Goal: Transaction & Acquisition: Purchase product/service

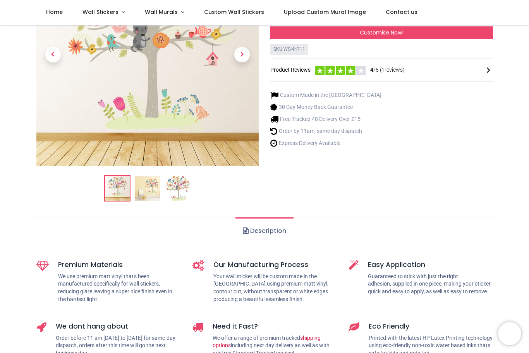
scroll to position [104, 0]
click at [267, 240] on link "Description" at bounding box center [264, 231] width 58 height 27
click at [268, 234] on link "Description" at bounding box center [264, 231] width 58 height 27
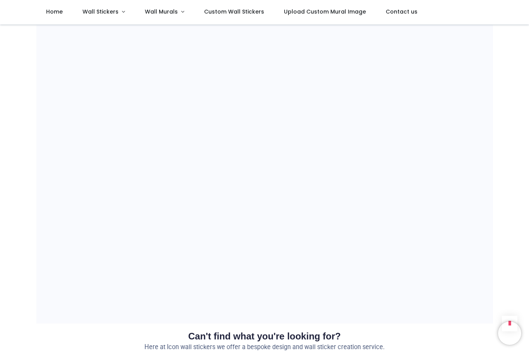
scroll to position [514, 0]
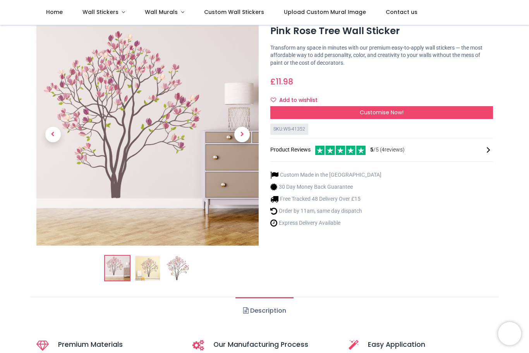
scroll to position [24, 0]
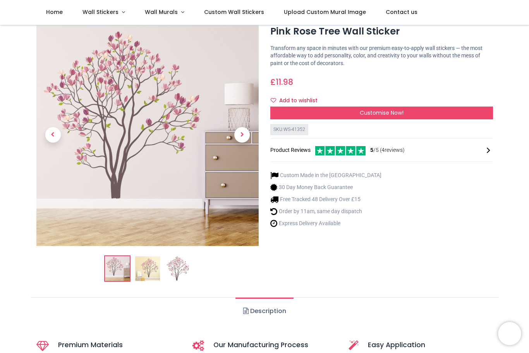
click at [158, 271] on img at bounding box center [147, 268] width 25 height 25
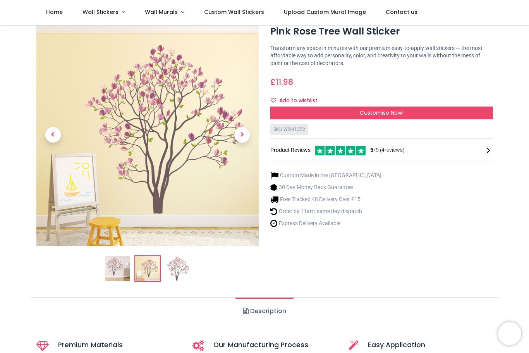
click at [185, 274] on img at bounding box center [177, 268] width 25 height 25
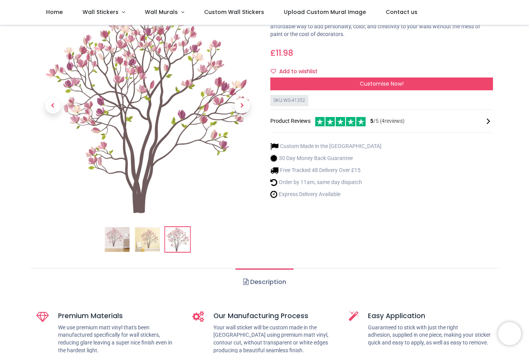
scroll to position [47, 0]
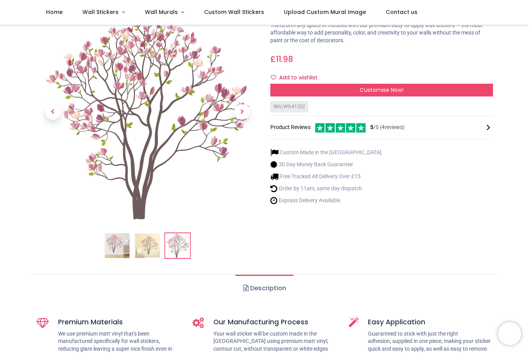
click at [113, 246] on img at bounding box center [117, 245] width 25 height 25
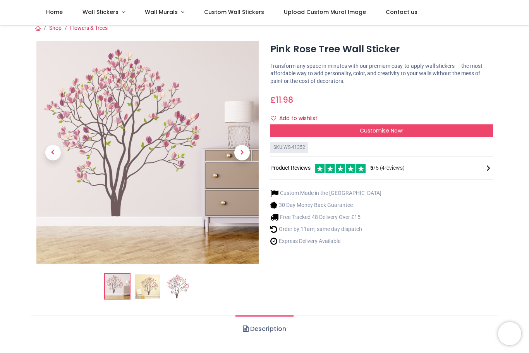
scroll to position [6, 0]
click at [145, 290] on img at bounding box center [147, 286] width 25 height 25
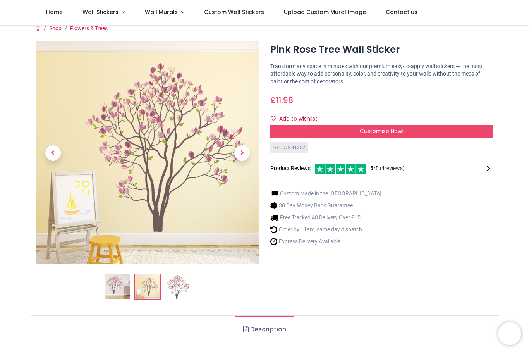
click at [179, 287] on img at bounding box center [177, 286] width 25 height 25
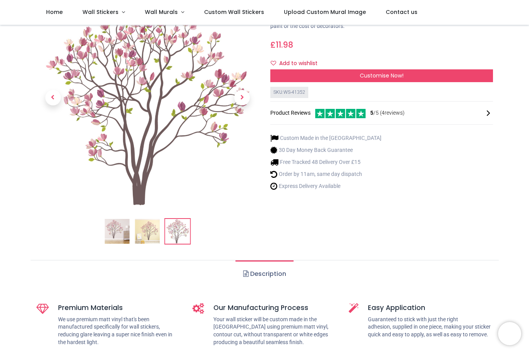
scroll to position [67, 0]
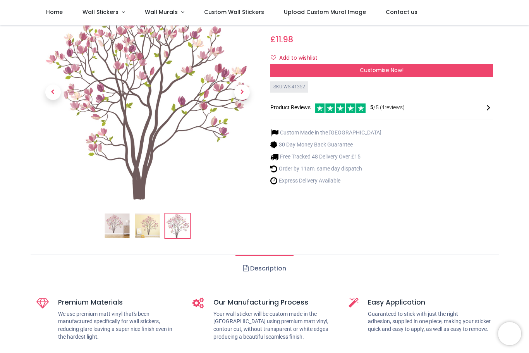
click at [120, 235] on img at bounding box center [117, 225] width 25 height 25
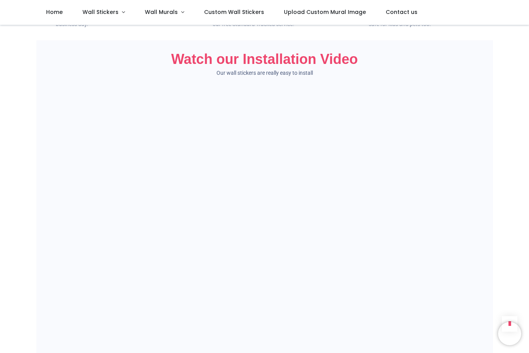
scroll to position [432, 0]
